Goal: Use online tool/utility: Use online tool/utility

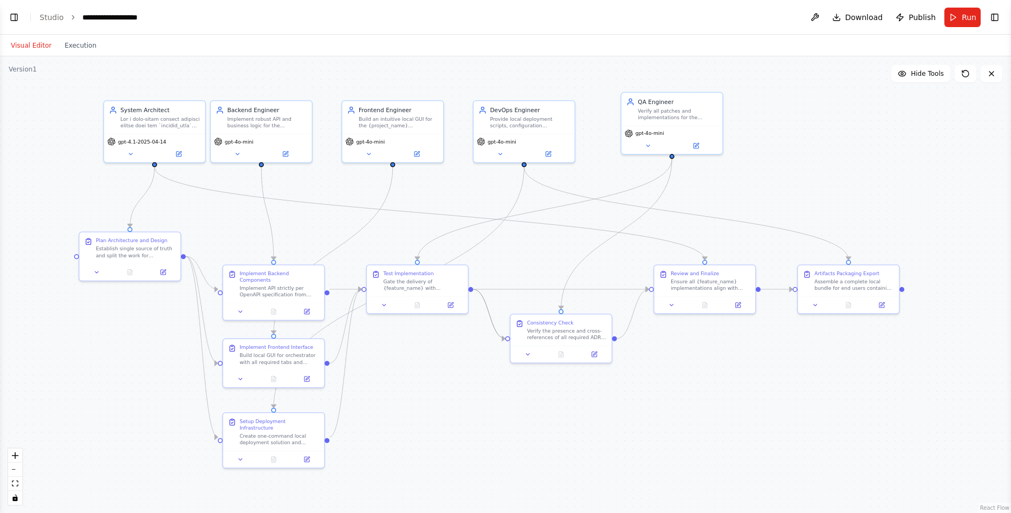
click at [279, 289] on div "Implement API strictly per OpenAPI specification from architectural phase. Buil…" at bounding box center [280, 291] width 80 height 13
click at [480, 219] on icon "Edge from a69a48a0-6068-4572-9da4-7c7ae42975f4 to 731e4dd3-27c6-42dc-afd6-7bb15…" at bounding box center [429, 213] width 551 height 93
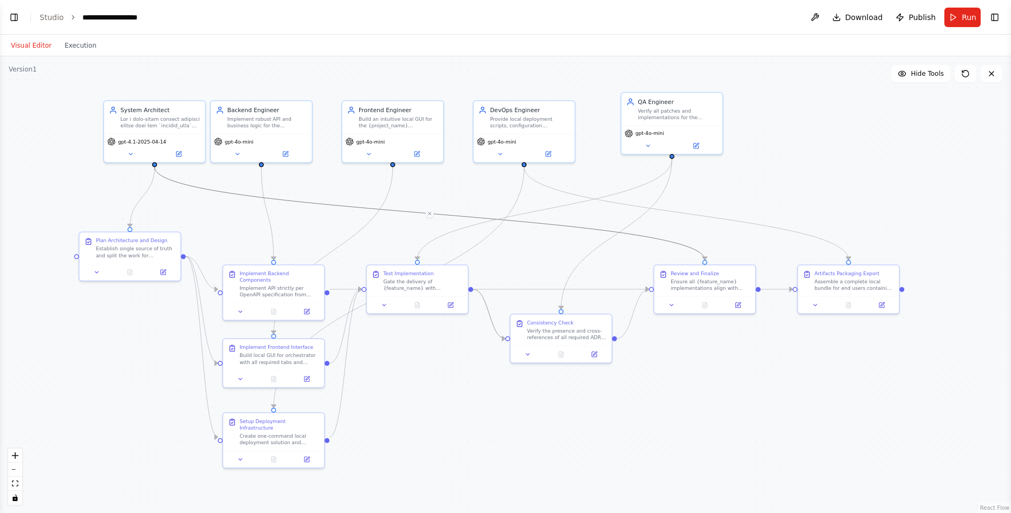
click at [408, 233] on div ".deletable-edge-delete-btn { width: 20px; height: 20px; border: 0px solid #ffff…" at bounding box center [505, 284] width 1011 height 457
click at [416, 214] on icon "Edge from a69a48a0-6068-4572-9da4-7c7ae42975f4 to 731e4dd3-27c6-42dc-afd6-7bb15…" at bounding box center [429, 213] width 551 height 93
click at [543, 473] on div ".deletable-edge-delete-btn { width: 20px; height: 20px; border: 0px solid #ffff…" at bounding box center [505, 284] width 1011 height 457
click at [58, 76] on div ".deletable-edge-delete-btn { width: 20px; height: 20px; border: 0px solid #ffff…" at bounding box center [505, 284] width 1011 height 457
click at [839, 419] on div ".deletable-edge-delete-btn { width: 20px; height: 20px; border: 0px solid #ffff…" at bounding box center [505, 284] width 1011 height 457
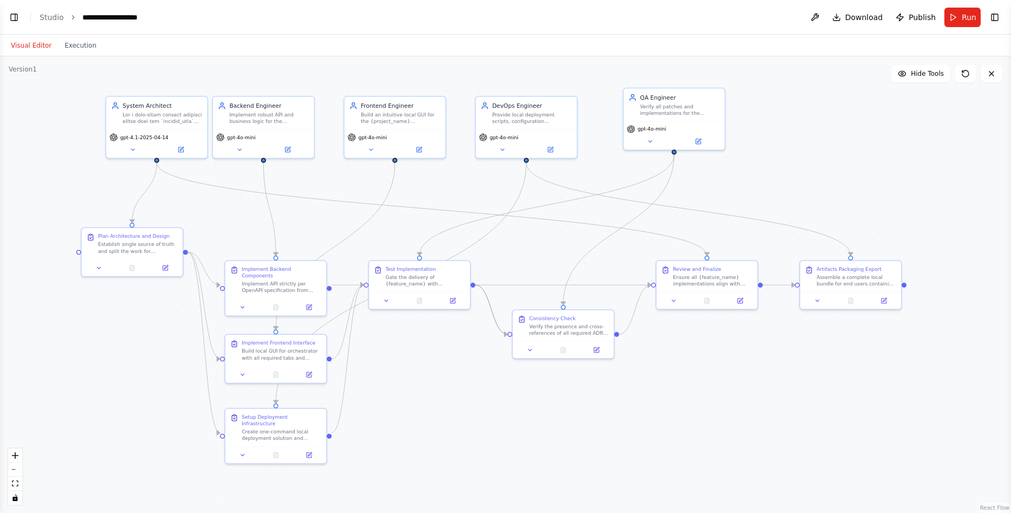
click at [738, 35] on div "Visual Editor Execution" at bounding box center [505, 46] width 1011 height 22
